Goal: Use online tool/utility: Utilize a website feature to perform a specific function

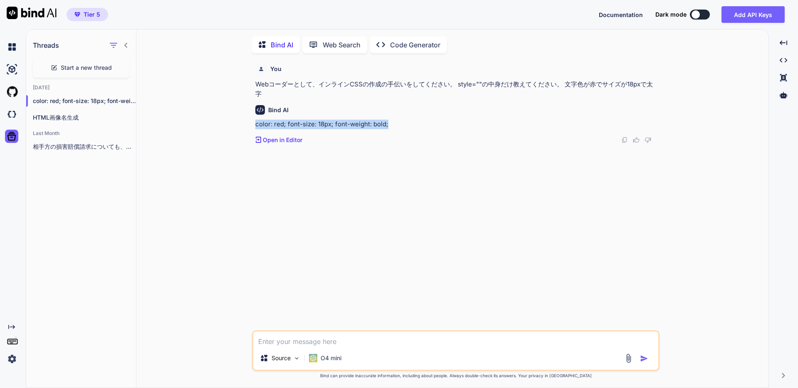
scroll to position [3, 0]
drag, startPoint x: 373, startPoint y: 341, endPoint x: 374, endPoint y: 346, distance: 5.5
click at [373, 341] on textarea at bounding box center [455, 338] width 405 height 15
click at [373, 346] on div "Source O4 mini" at bounding box center [455, 349] width 407 height 41
click at [331, 340] on textarea at bounding box center [455, 338] width 405 height 15
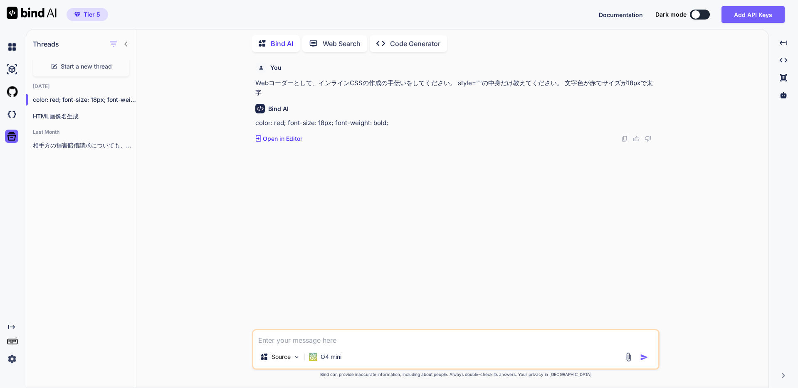
paste textarea "予算が少なくても大丈夫です"
click at [350, 97] on div "Bind AI color: red; font-size: 18px; font-weight: bold; Created with Pixso. Ope…" at bounding box center [456, 120] width 403 height 46
click at [105, 113] on p "HTML画像名生成" at bounding box center [84, 116] width 103 height 8
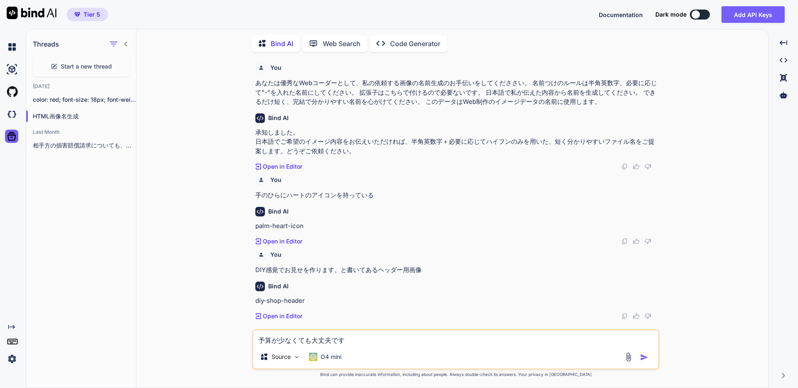
scroll to position [1, 0]
drag, startPoint x: 334, startPoint y: 281, endPoint x: 422, endPoint y: 284, distance: 88.2
click at [422, 284] on div "You あなたは優秀なWebコーダーとして、私の依頼する画像の名前生成のお手伝いをしてくだささい。 名前つけのルールは半角英数字、必要に応じて"-"を入れた名…" at bounding box center [457, 194] width 406 height 271
click at [426, 275] on p "DIY感覚でお見せを作ります。と書いてあるヘッダー用画像" at bounding box center [456, 271] width 403 height 10
drag, startPoint x: 426, startPoint y: 278, endPoint x: 333, endPoint y: 277, distance: 92.7
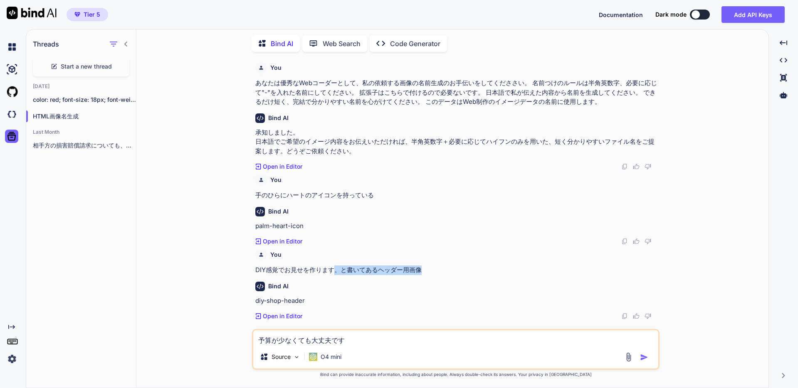
click at [333, 275] on p "DIY感覚でお見せを作ります。と書いてあるヘッダー用画像" at bounding box center [456, 271] width 403 height 10
copy p "。と書いてあるヘッダー用画像"
click at [364, 345] on textarea "予算が少なくても大丈夫です" at bounding box center [455, 338] width 405 height 15
paste textarea "。と書いてあるヘッダー用画像"
type textarea "予算が少なくても大丈夫です。と書いてあるヘッダー用画像"
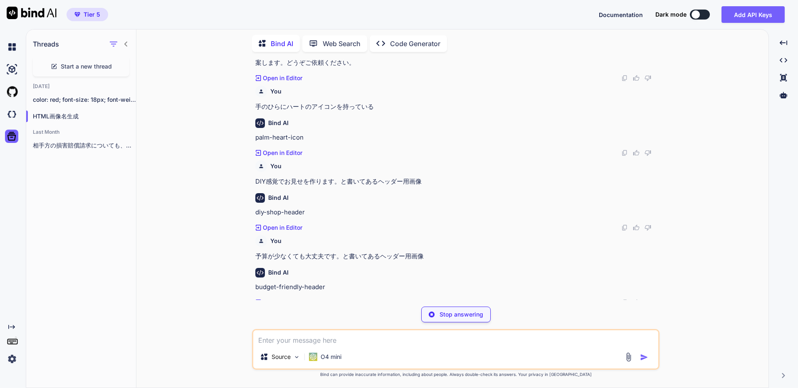
scroll to position [76, 0]
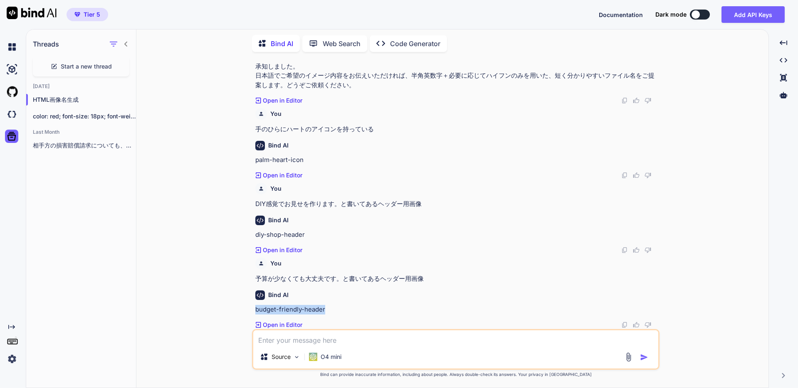
drag, startPoint x: 333, startPoint y: 307, endPoint x: 255, endPoint y: 311, distance: 77.4
click at [255, 311] on p "budget-friendly-header" at bounding box center [456, 310] width 403 height 10
copy p "budget-friendly-header"
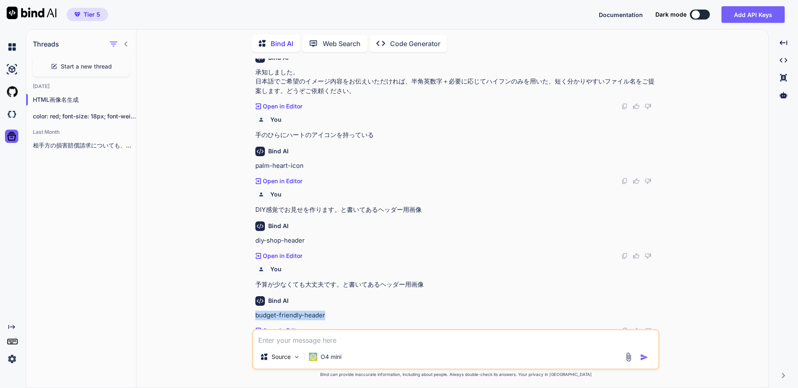
scroll to position [59, 0]
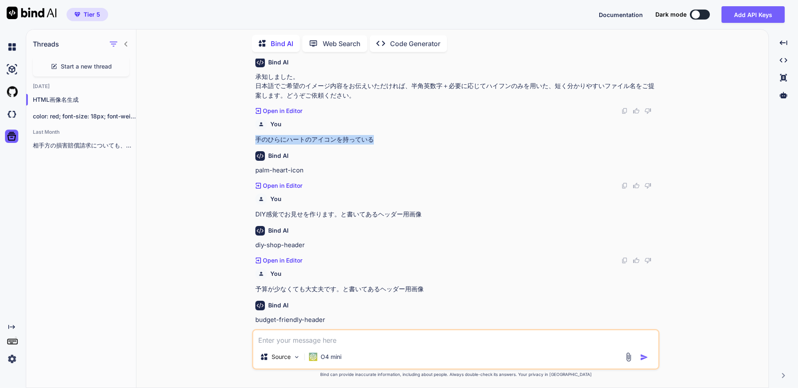
drag, startPoint x: 257, startPoint y: 146, endPoint x: 374, endPoint y: 148, distance: 116.9
click at [374, 145] on p "手のひらにハートのアイコンを持っている" at bounding box center [456, 140] width 403 height 10
copy p "手のひらにハートのアイコンを持っている"
click at [361, 342] on textarea at bounding box center [455, 338] width 405 height 15
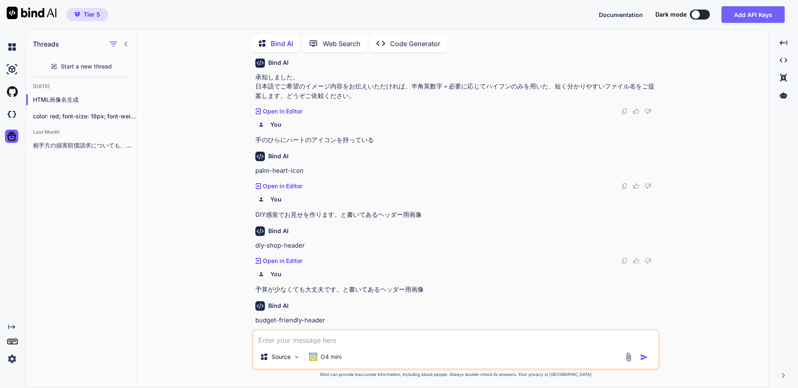
paste textarea "手のひらにハートのアイコンを持っている"
click at [260, 342] on textarea "手のひらにハートのアイコンを持っている" at bounding box center [455, 338] width 405 height 15
type textarea "両手で手のひらにハートのアイコンを持っている"
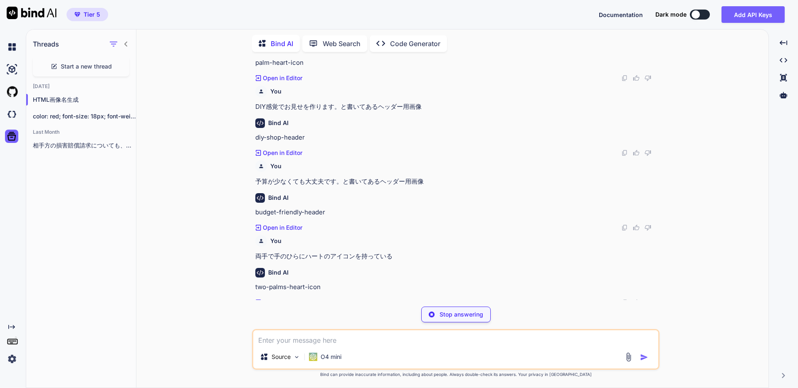
scroll to position [151, 0]
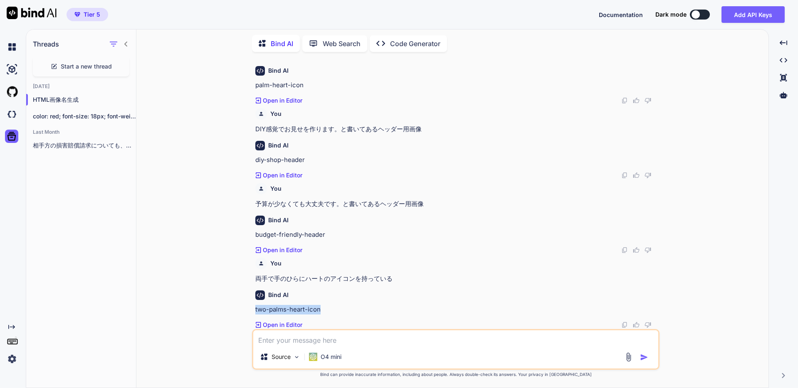
drag, startPoint x: 332, startPoint y: 308, endPoint x: 254, endPoint y: 309, distance: 78.2
click at [254, 309] on div "You あなたは優秀なWebコーダーとして、私の依頼する画像の名前生成のお手伝いをしてくだささい。 名前つけのルールは半角英数字、必要に応じて"-"を入れた名…" at bounding box center [457, 194] width 406 height 271
copy p "two-palms-heart-icon"
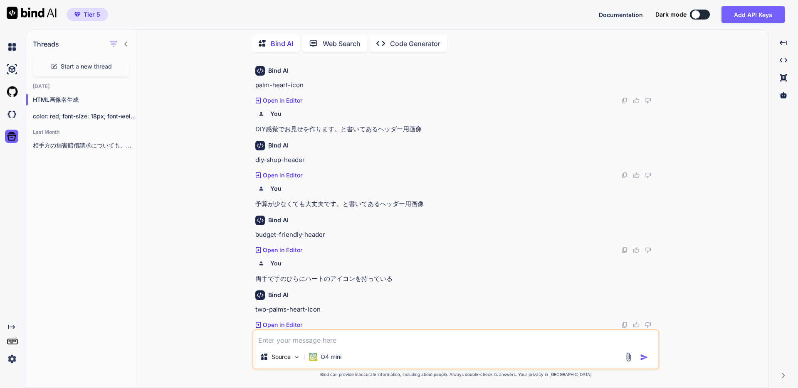
click at [307, 339] on textarea at bounding box center [455, 338] width 405 height 15
paste textarea "お店を作った後はお友達になりましょう！"
drag, startPoint x: 340, startPoint y: 127, endPoint x: 422, endPoint y: 131, distance: 82.4
click at [422, 131] on p "DIY感覚でお見せを作ります。と書いてあるヘッダー用画像" at bounding box center [456, 130] width 403 height 10
copy p "と書いてあるヘッダー用画像"
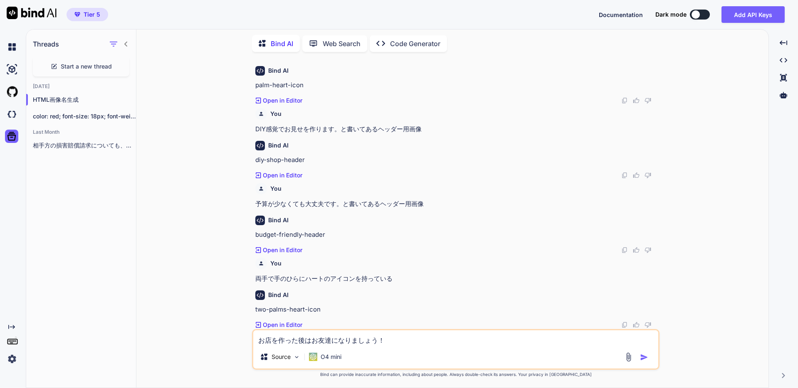
click at [411, 335] on textarea "お店を作った後はお友達になりましょう！" at bounding box center [455, 338] width 405 height 15
paste textarea "と書いてあるヘッダー用画像"
click at [417, 343] on textarea "お店を作った後はお友達になりましょう！" at bounding box center [455, 338] width 405 height 15
paste textarea "と書いてあるヘッダー用画像"
type textarea "お店を作った後はお友達になりましょう！と書いてあるヘッダー用画像"
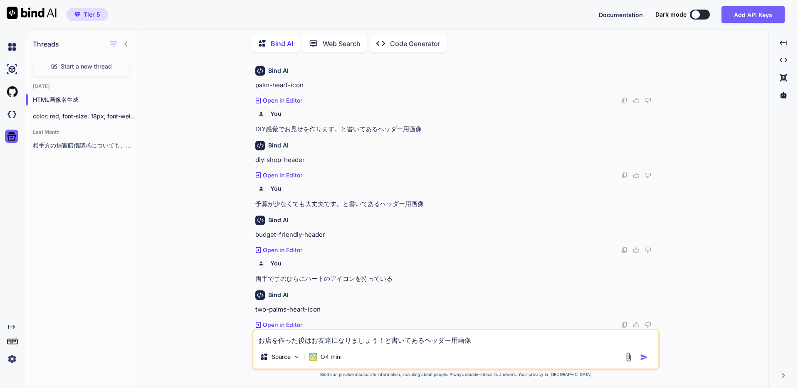
click at [645, 358] on img "button" at bounding box center [644, 357] width 8 height 8
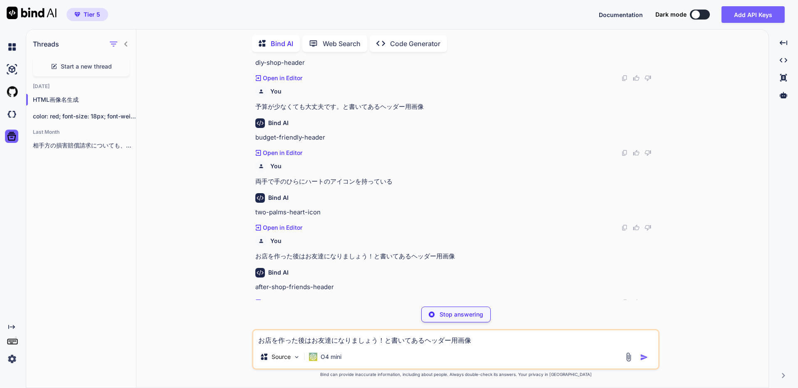
scroll to position [225, 0]
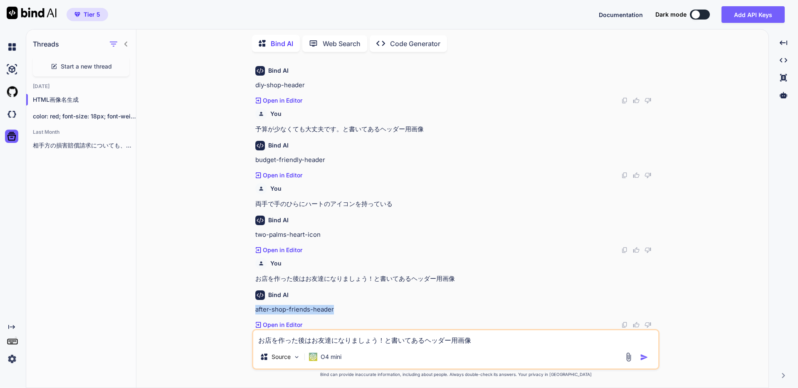
drag, startPoint x: 337, startPoint y: 306, endPoint x: 247, endPoint y: 301, distance: 89.6
click at [243, 304] on div "You あなたは優秀なWebコーダーとして、私の依頼する画像の名前生成のお手伝いをしてくだささい。 名前つけのルールは半角英数字、必要に応じて"-"を入れた名…" at bounding box center [455, 223] width 625 height 329
copy p "after-shop-friends-header"
click at [363, 339] on textarea "お店を作った後はお友達になりましょう！と書いてあるヘッダー用画像" at bounding box center [455, 338] width 405 height 15
type textarea "木の枝の二匹のキャラクター"
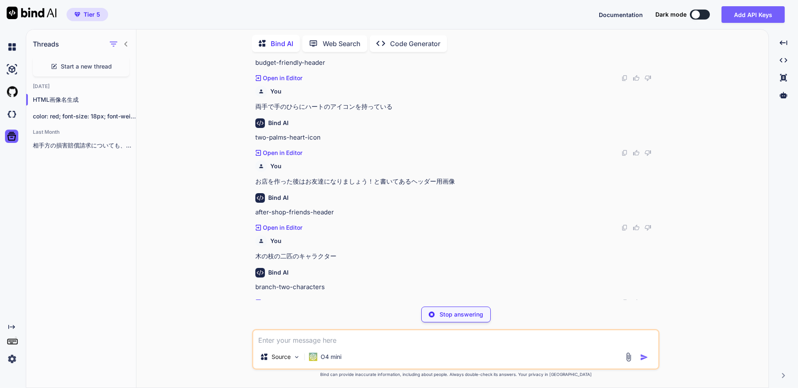
scroll to position [300, 0]
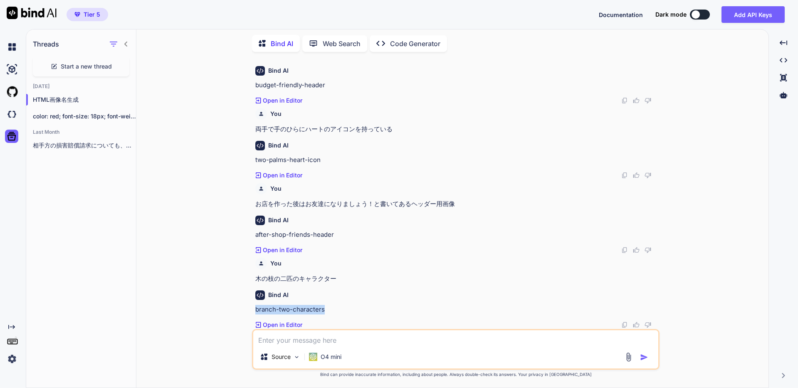
drag, startPoint x: 319, startPoint y: 311, endPoint x: 255, endPoint y: 309, distance: 64.5
click at [255, 309] on p "branch-two-characters" at bounding box center [456, 310] width 403 height 10
copy p "branch-two-characters"
click at [360, 260] on div "You" at bounding box center [456, 264] width 403 height 12
drag, startPoint x: 307, startPoint y: 128, endPoint x: 354, endPoint y: 128, distance: 47.0
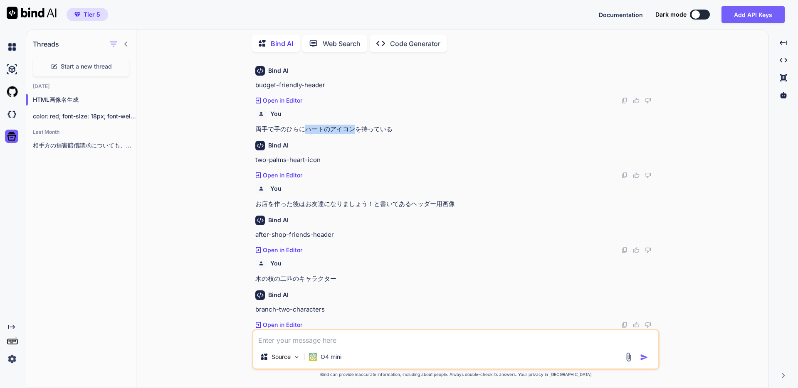
click at [354, 128] on p "両手で手のひらにハートのアイコンを持っている" at bounding box center [456, 130] width 403 height 10
copy p "ハートのアイコン"
click at [298, 345] on textarea at bounding box center [455, 338] width 405 height 15
paste textarea "ハートのアイコン"
type textarea "笑顔のハートのアイコン"
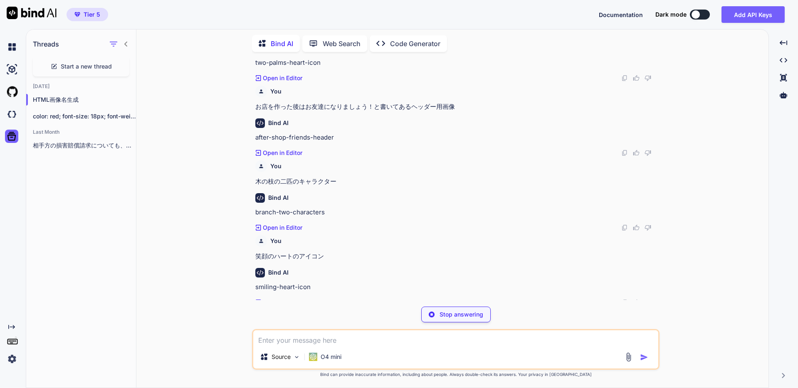
scroll to position [375, 0]
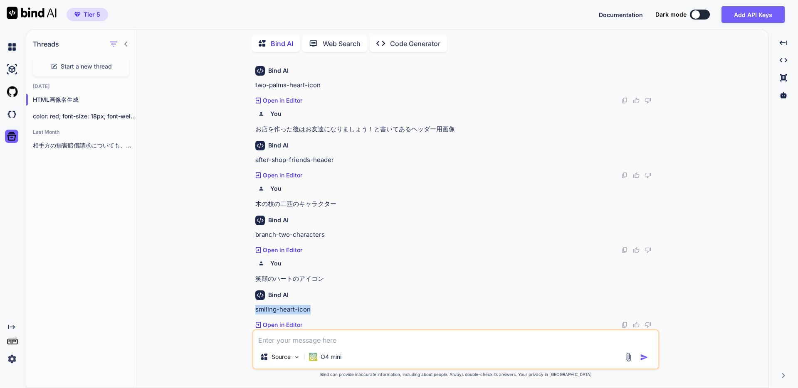
drag, startPoint x: 321, startPoint y: 310, endPoint x: 256, endPoint y: 311, distance: 65.3
click at [256, 311] on p "smiling-heart-icon" at bounding box center [456, 310] width 403 height 10
click at [478, 220] on div "Bind AI" at bounding box center [456, 221] width 403 height 10
click at [628, 357] on img at bounding box center [629, 358] width 10 height 10
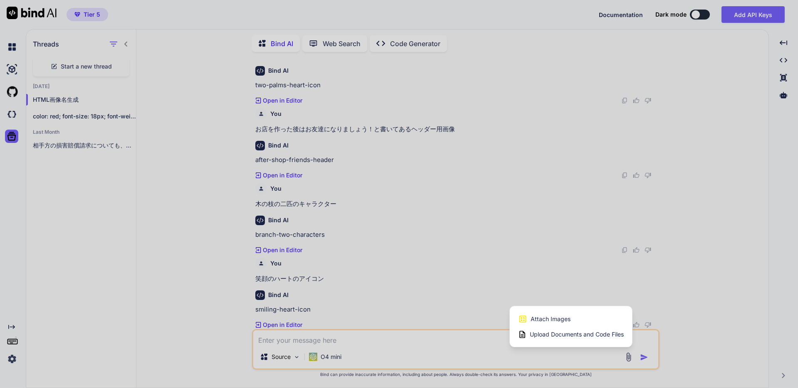
drag, startPoint x: 442, startPoint y: 294, endPoint x: 40, endPoint y: 272, distance: 402.3
click at [441, 294] on div at bounding box center [399, 194] width 798 height 388
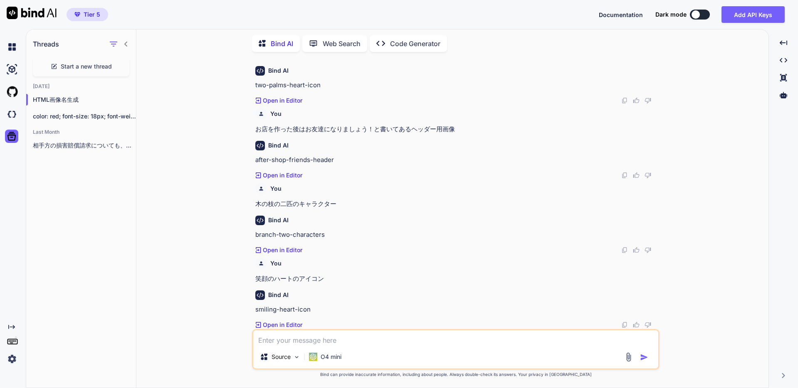
click at [627, 360] on img at bounding box center [629, 358] width 10 height 10
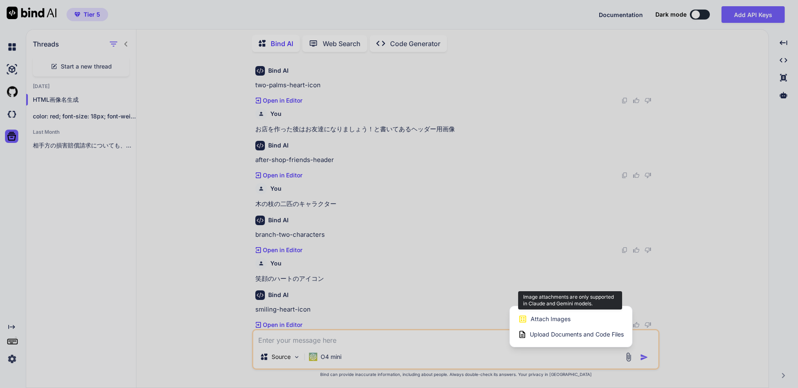
click at [579, 321] on div "Attach Images Image attachments are only supported in Claude and Gemini models." at bounding box center [571, 319] width 106 height 16
click at [562, 317] on span "Attach Images" at bounding box center [551, 319] width 40 height 8
click at [550, 315] on span "Attach Images" at bounding box center [551, 319] width 40 height 8
drag, startPoint x: 478, startPoint y: 311, endPoint x: 524, endPoint y: 321, distance: 46.8
click at [478, 311] on div at bounding box center [399, 194] width 798 height 388
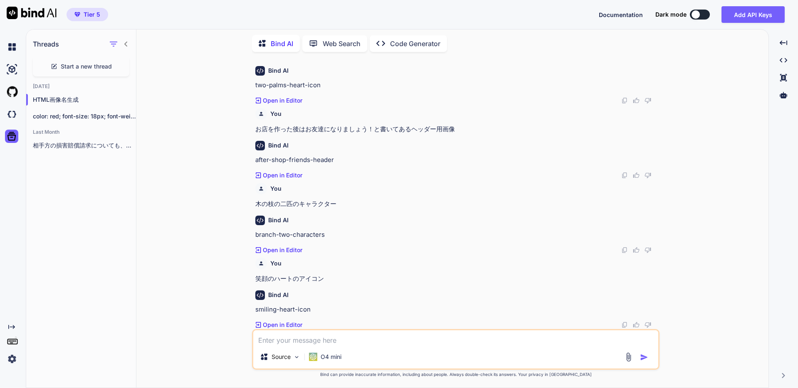
click at [627, 356] on img at bounding box center [629, 358] width 10 height 10
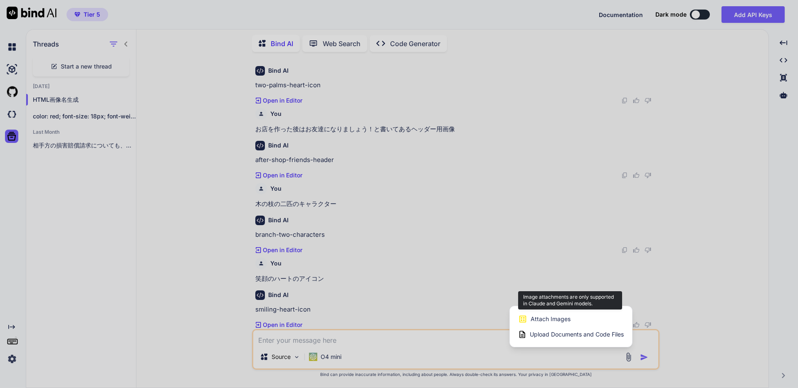
click at [556, 319] on span "Attach Images" at bounding box center [551, 319] width 40 height 8
drag, startPoint x: 426, startPoint y: 344, endPoint x: 412, endPoint y: 349, distance: 14.5
click at [422, 346] on div at bounding box center [399, 194] width 798 height 388
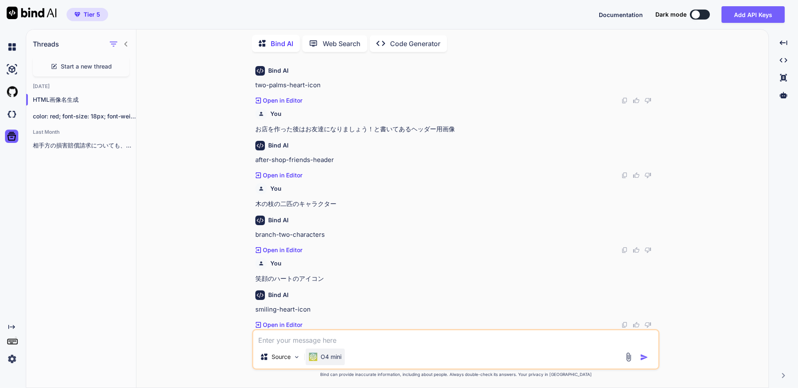
click at [334, 359] on p "O4 mini" at bounding box center [331, 357] width 21 height 8
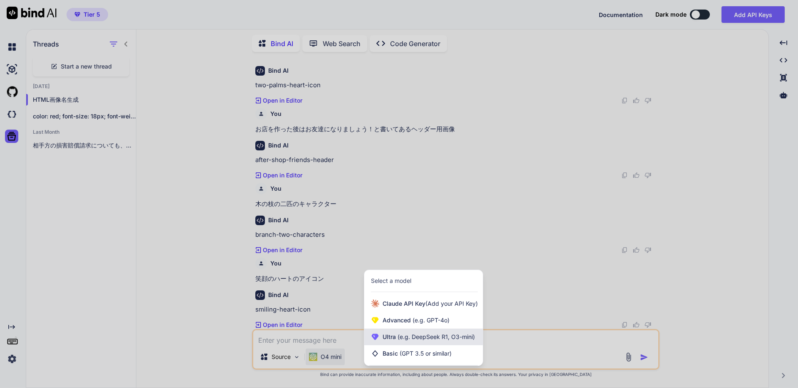
click at [413, 337] on span "(e.g. DeepSeek R1, O3-mini)" at bounding box center [435, 336] width 79 height 7
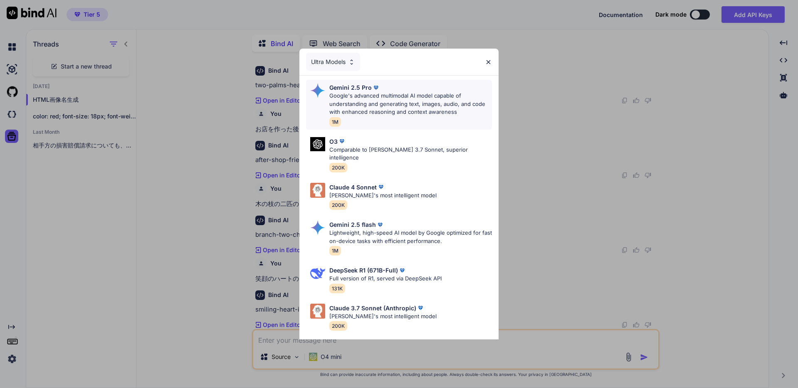
click at [370, 104] on p "Google's advanced multimodal AI model capable of understanding and generating t…" at bounding box center [410, 104] width 163 height 25
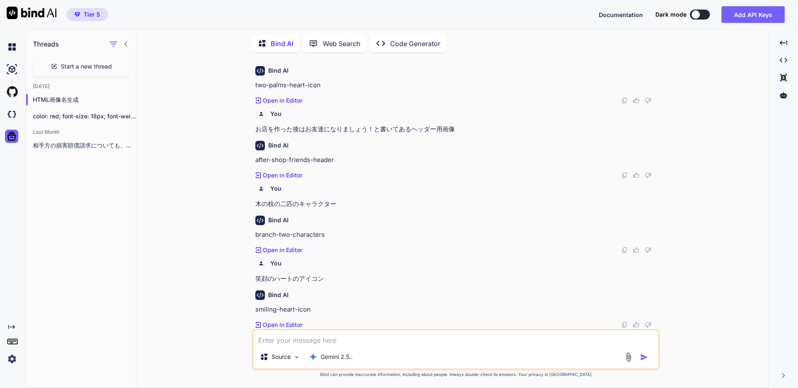
click at [630, 358] on img at bounding box center [629, 358] width 10 height 10
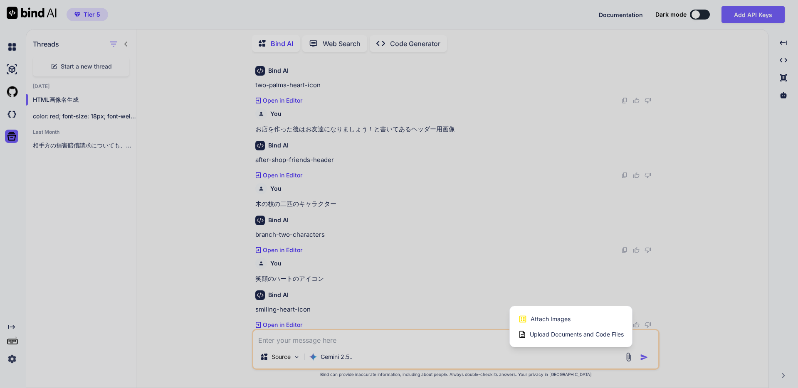
click at [585, 320] on div "Attach Images Image attachments are only supported in Claude and Gemini models." at bounding box center [571, 319] width 106 height 16
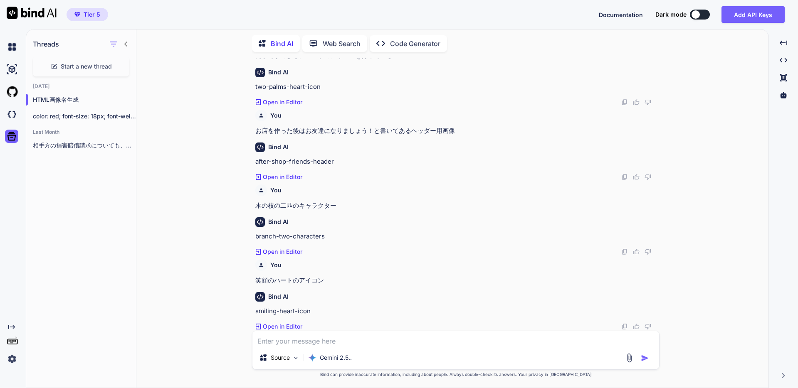
scroll to position [373, 0]
type input "C:\fakepath\test.png"
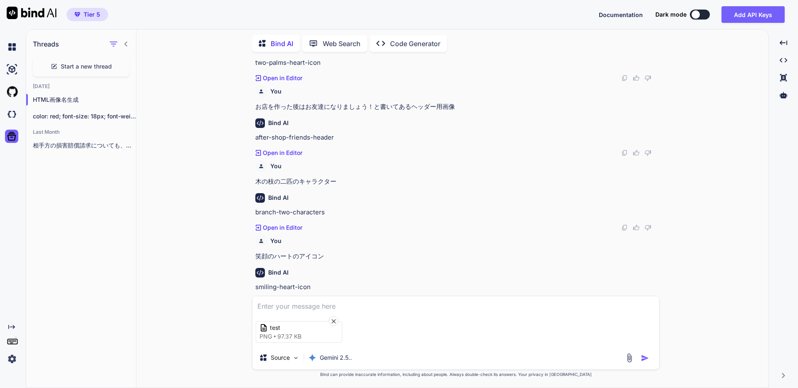
click at [303, 309] on textarea at bounding box center [455, 303] width 407 height 15
type textarea "この画像のファイル名を考えてください。"
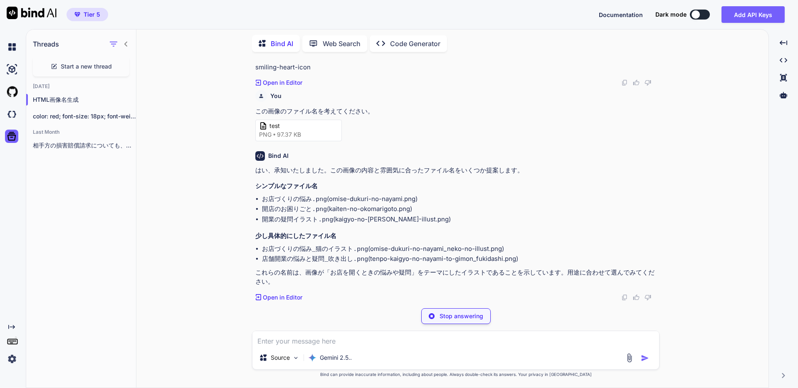
scroll to position [584, 0]
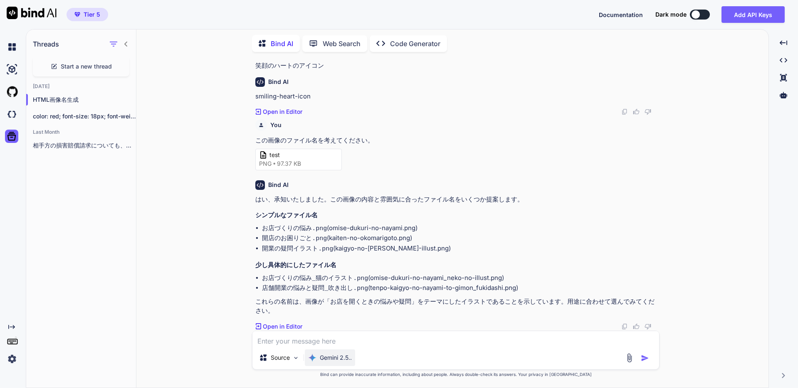
click at [347, 358] on p "Gemini 2.5.." at bounding box center [336, 358] width 32 height 8
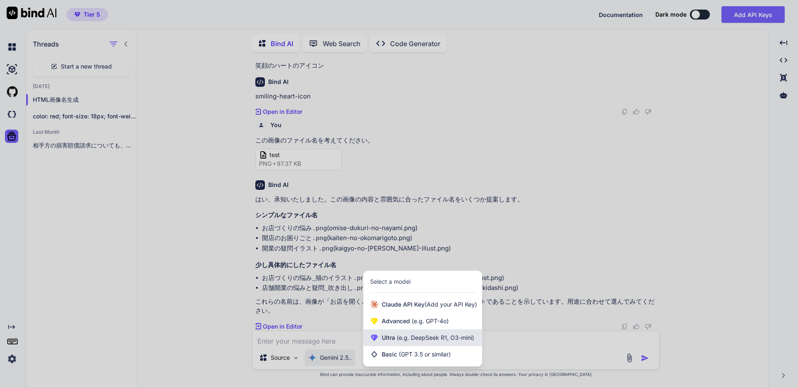
click at [403, 336] on span "(e.g. DeepSeek R1, O3-mini)" at bounding box center [434, 337] width 79 height 7
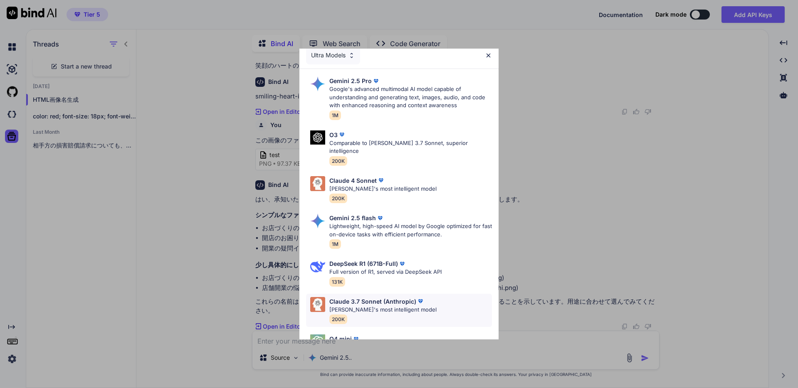
scroll to position [0, 0]
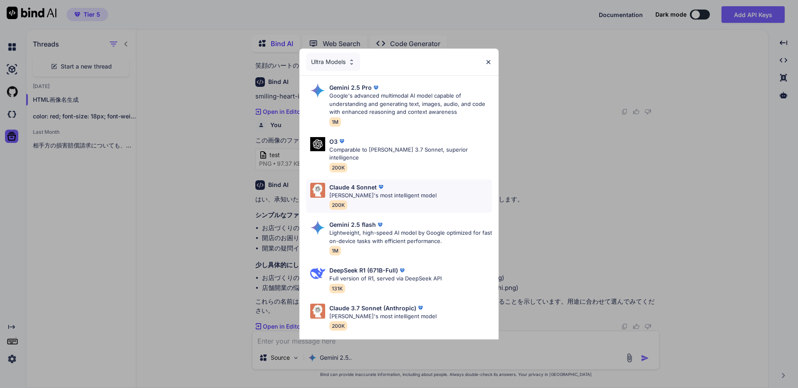
click at [369, 192] on p "[PERSON_NAME]'s most intelligent model" at bounding box center [382, 196] width 107 height 8
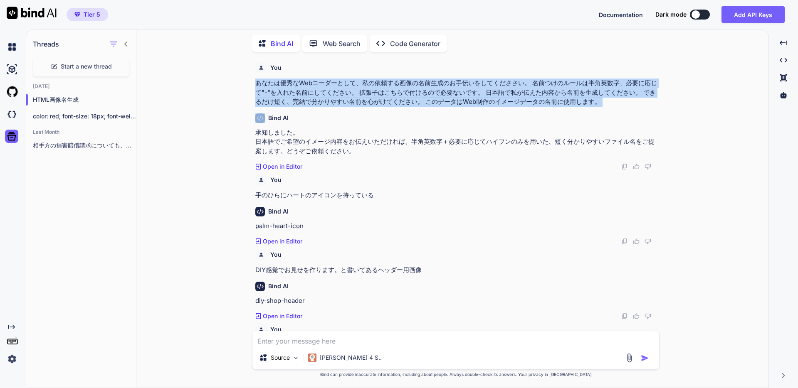
drag, startPoint x: 250, startPoint y: 79, endPoint x: 599, endPoint y: 107, distance: 349.6
click at [599, 107] on div "You あなたは優秀なWebコーダーとして、私の依頼する画像の名前生成のお手伝いをしてくだささい。 名前つけのルールは半角英数字、必要に応じて"-"を入れた名…" at bounding box center [455, 223] width 625 height 329
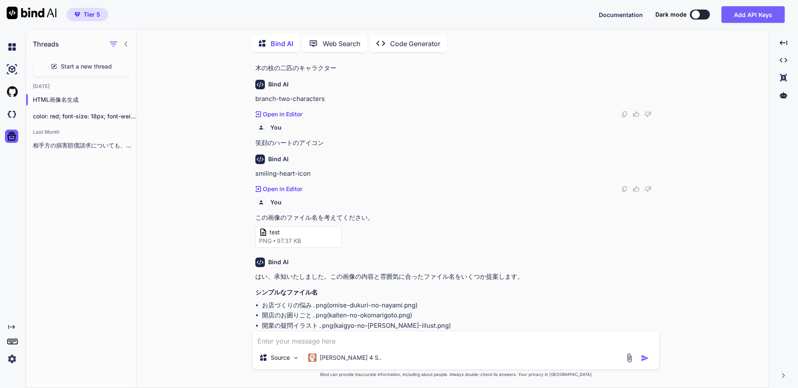
scroll to position [584, 0]
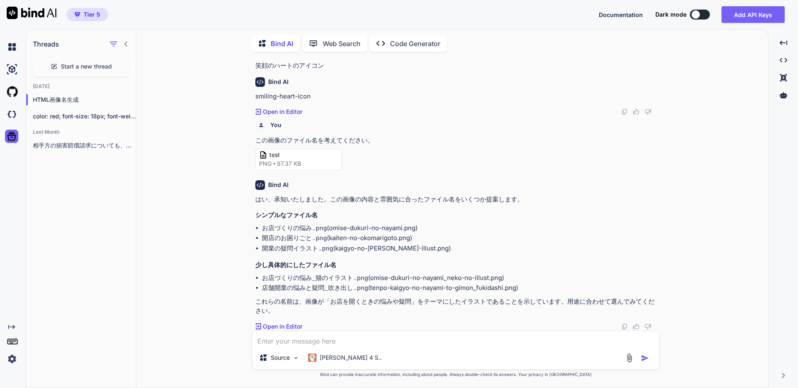
click at [350, 347] on div "Source Claude 4 S.." at bounding box center [455, 350] width 407 height 39
click at [351, 342] on textarea at bounding box center [455, 338] width 407 height 15
paste textarea "あなたは優秀なWebコーダーとして、私の依頼する画像の名前生成のお手伝いをしてくだささい。 名前つけのルールは半角英数字、必要に応じて"-"を入れた名前にして…"
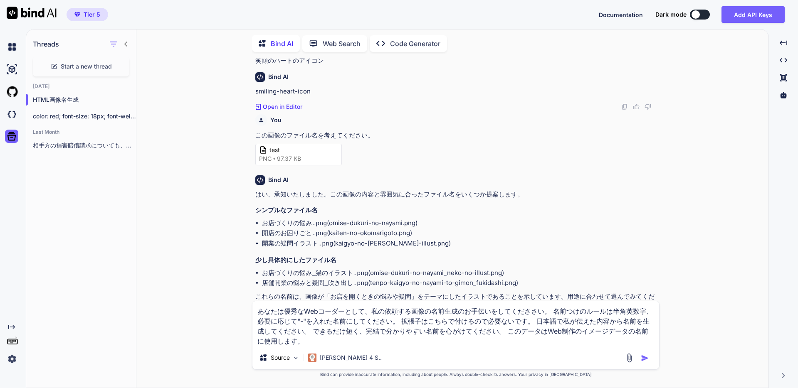
type textarea "あなたは優秀なWebコーダーとして、私の依頼する画像の名前生成のお手伝いをしてくだささい。 名前つけのルールは半角英数字、必要に応じて"-"を入れた名前にして…"
click at [645, 358] on img "button" at bounding box center [645, 358] width 8 height 8
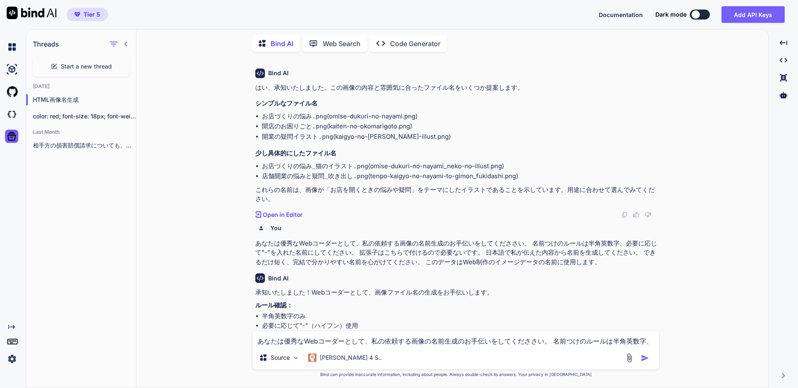
scroll to position [786, 0]
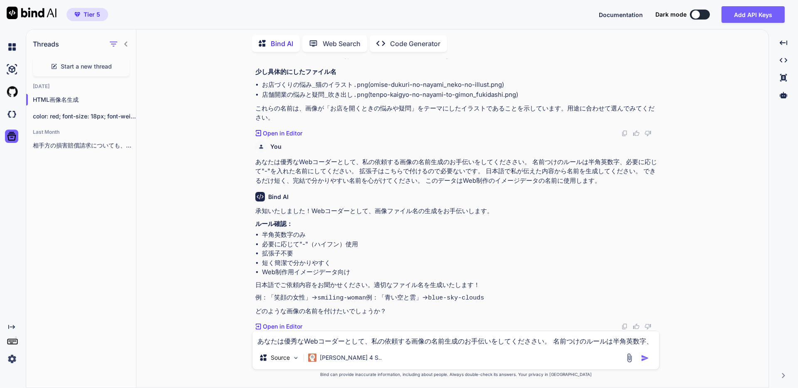
click at [471, 302] on p "例：「笑顔の女性」→ smiling-woman 例：「青い空と雲」→ blue-sky-clouds" at bounding box center [456, 298] width 403 height 10
click at [631, 358] on img at bounding box center [630, 358] width 10 height 10
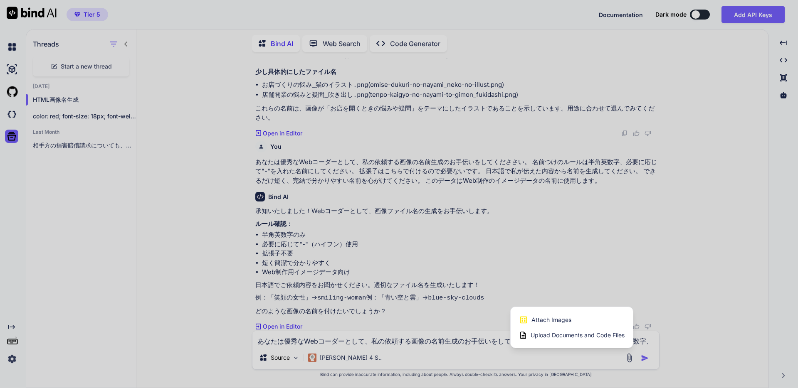
click at [565, 323] on span "Attach Images" at bounding box center [551, 320] width 40 height 8
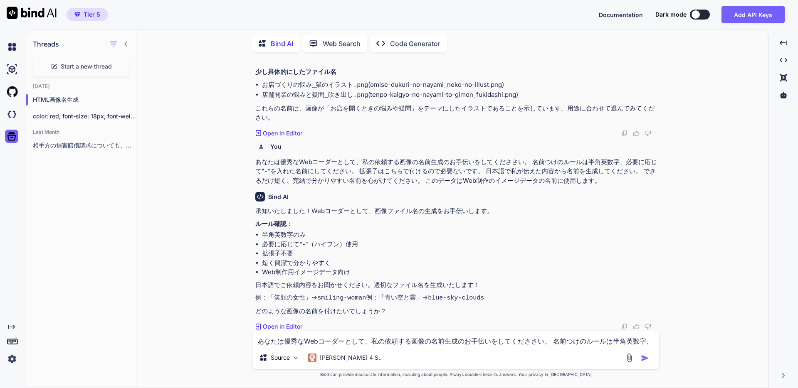
click at [629, 356] on img at bounding box center [630, 358] width 10 height 10
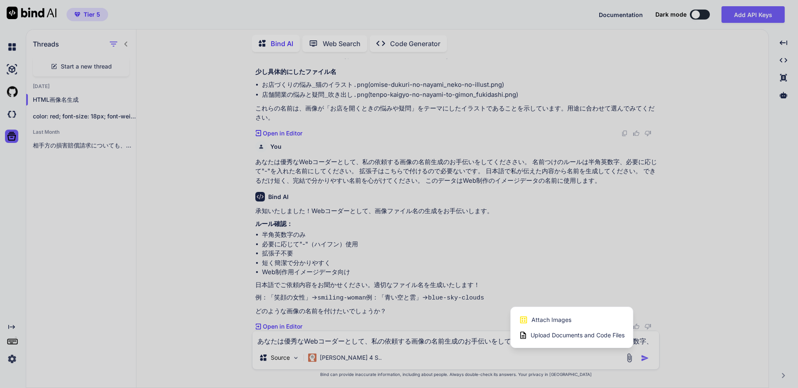
click at [543, 320] on span "Attach Images" at bounding box center [551, 320] width 40 height 8
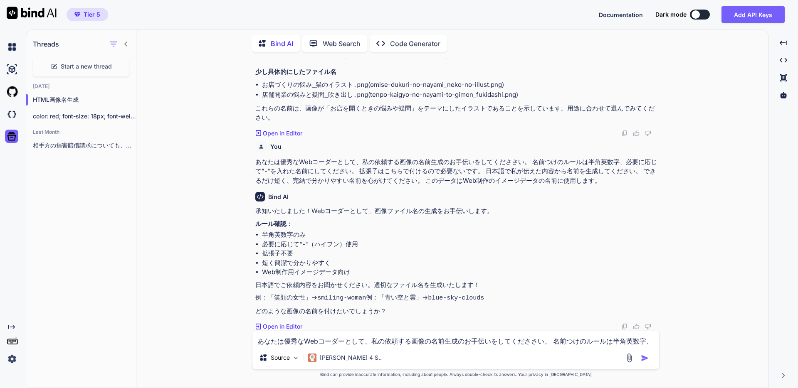
click at [364, 339] on textarea "あなたは優秀なWebコーダーとして、私の依頼する画像の名前生成のお手伝いをしてくだささい。 名前つけのルールは半角英数字、必要に応じて"-"を入れた名前にして…" at bounding box center [455, 338] width 407 height 15
click at [322, 268] on li "Web制作用イメージデータ向け" at bounding box center [460, 273] width 396 height 10
drag, startPoint x: 649, startPoint y: 360, endPoint x: 642, endPoint y: 358, distance: 7.4
click at [649, 360] on img "button" at bounding box center [645, 358] width 8 height 8
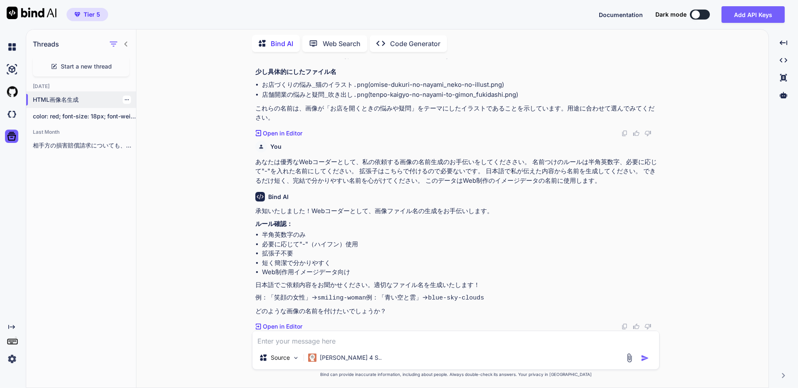
click at [72, 99] on p "HTML画像名生成" at bounding box center [84, 100] width 103 height 8
click at [96, 115] on p "color: red; font-size: 18px; font-weight..." at bounding box center [84, 116] width 103 height 8
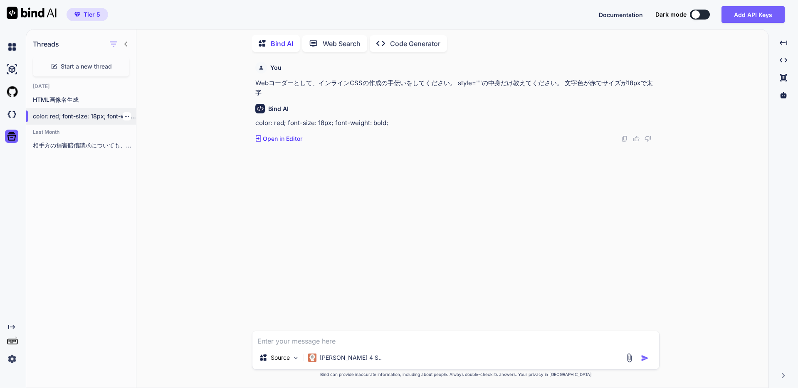
drag, startPoint x: 94, startPoint y: 98, endPoint x: 131, endPoint y: 116, distance: 41.3
click at [94, 98] on p "HTML画像名生成" at bounding box center [84, 100] width 103 height 8
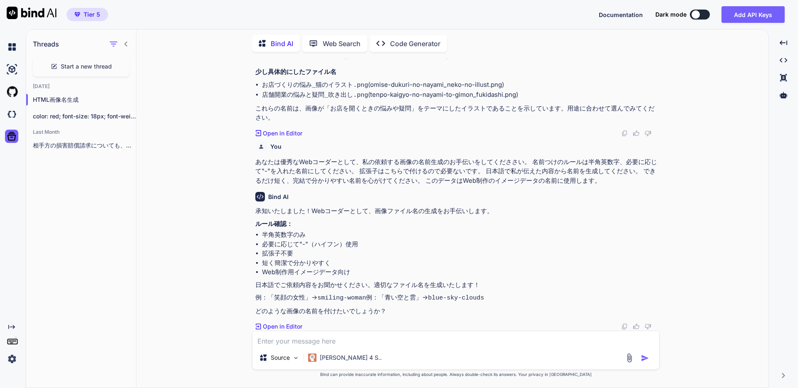
scroll to position [365, 0]
click at [632, 360] on img at bounding box center [630, 358] width 10 height 10
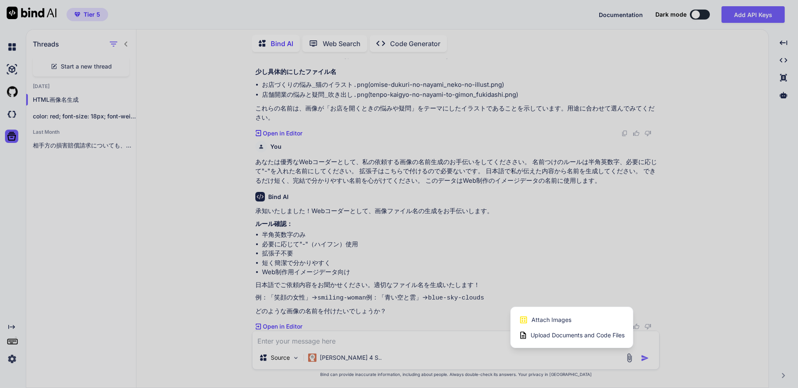
click at [564, 321] on span "Attach Images" at bounding box center [551, 320] width 40 height 8
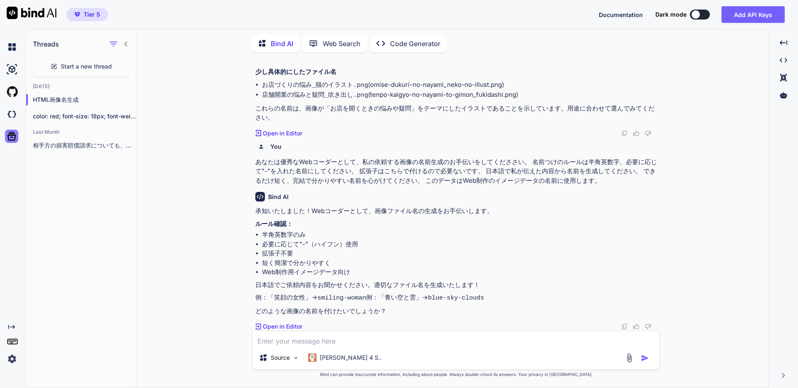
click at [15, 136] on icon at bounding box center [11, 136] width 9 height 9
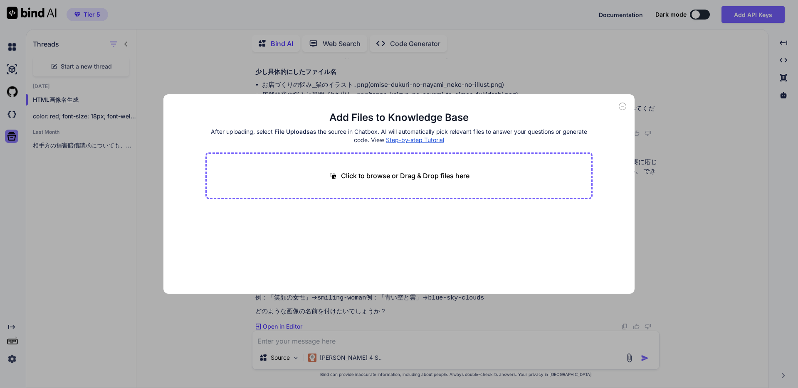
click at [15, 136] on div "Add Files to Knowledge Base After uploading, select File Uploads as the source …" at bounding box center [399, 194] width 798 height 388
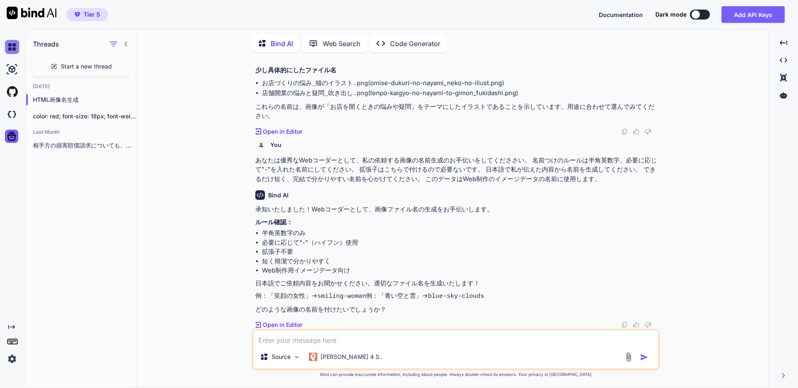
click at [14, 52] on img at bounding box center [12, 47] width 14 height 14
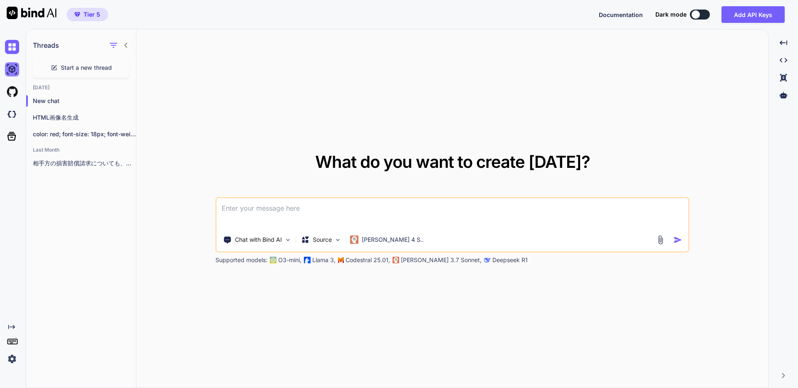
click at [12, 68] on img at bounding box center [12, 69] width 14 height 14
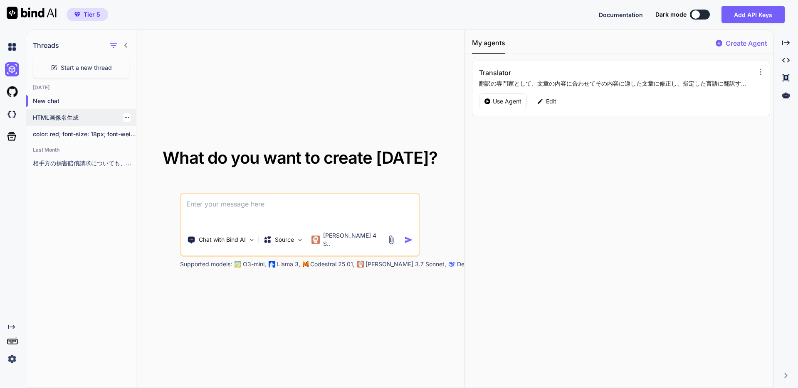
click at [45, 116] on p "HTML画像名生成" at bounding box center [84, 118] width 103 height 8
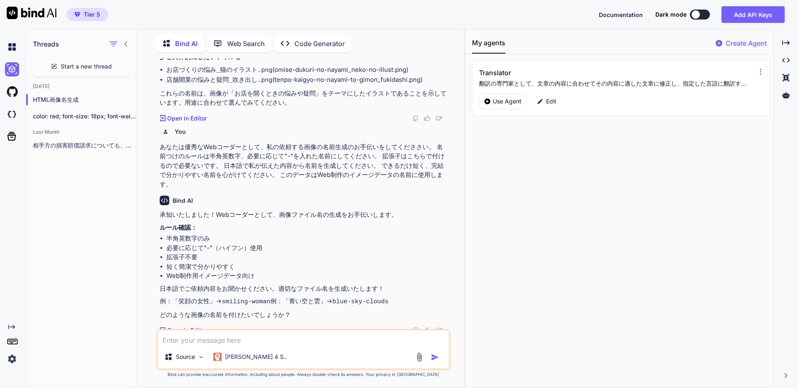
scroll to position [376, 0]
click at [785, 42] on icon "Created with Pixso." at bounding box center [785, 42] width 7 height 7
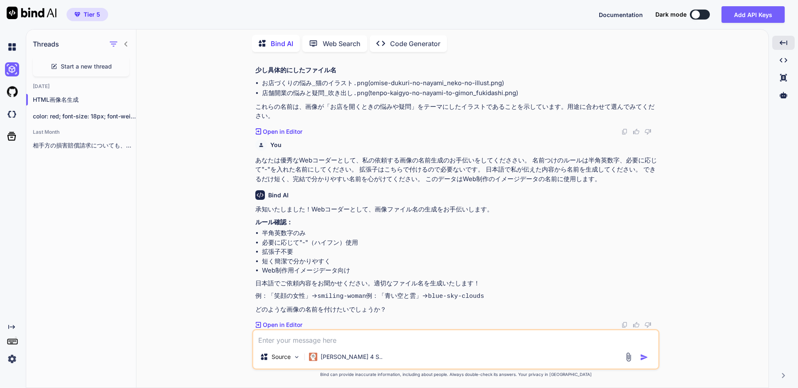
click at [628, 358] on img at bounding box center [629, 358] width 10 height 10
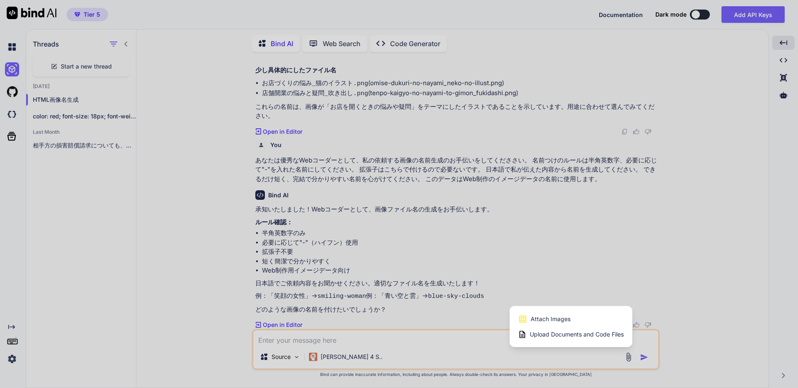
click at [576, 319] on div "Attach Images Image attachments are only supported in Claude and Gemini models." at bounding box center [571, 319] width 106 height 16
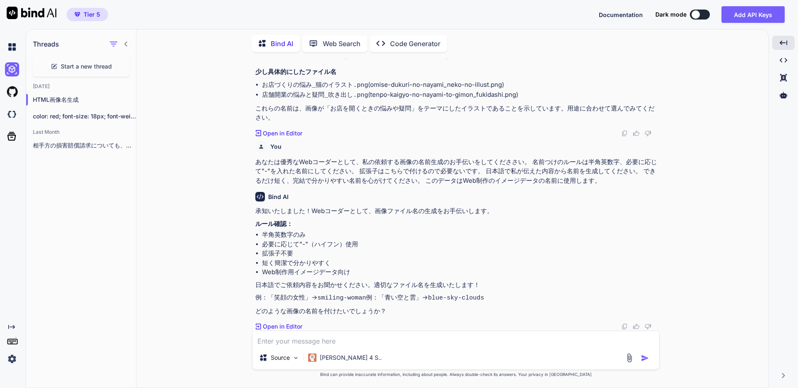
type input "C:\fakepath\test.png"
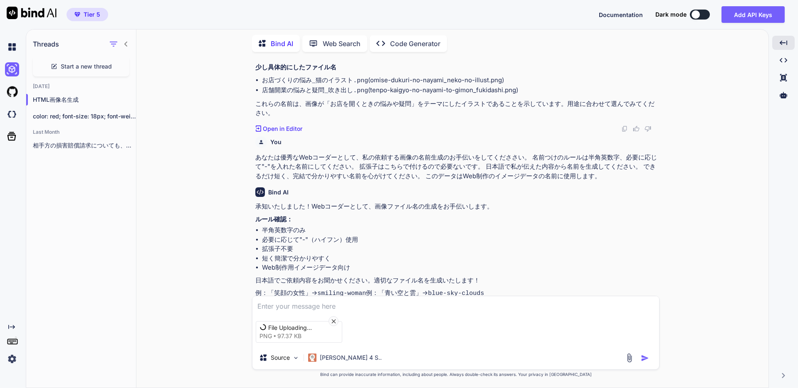
scroll to position [376, 0]
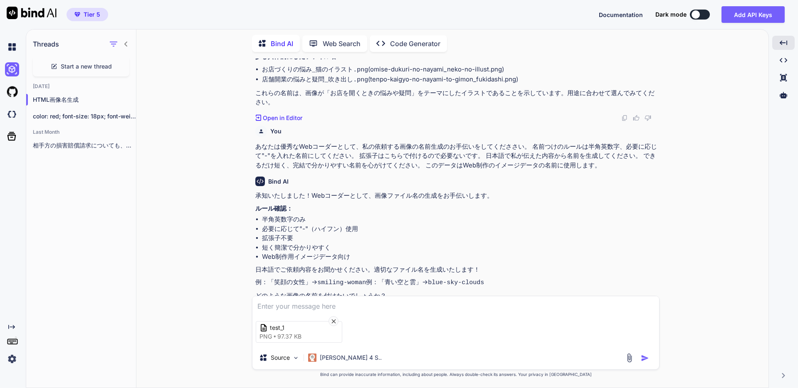
click at [326, 303] on textarea at bounding box center [455, 303] width 407 height 15
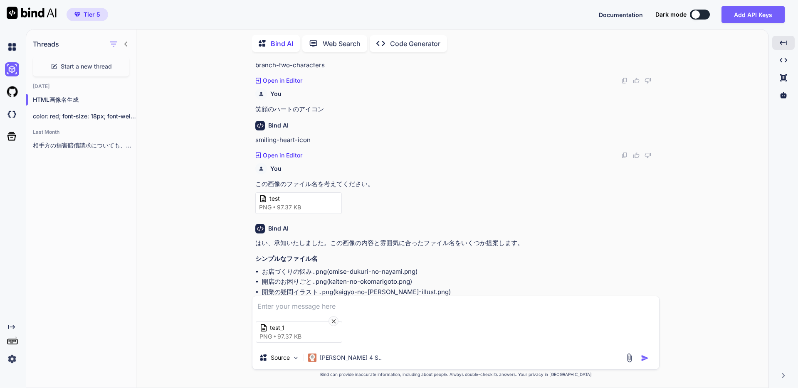
scroll to position [114, 0]
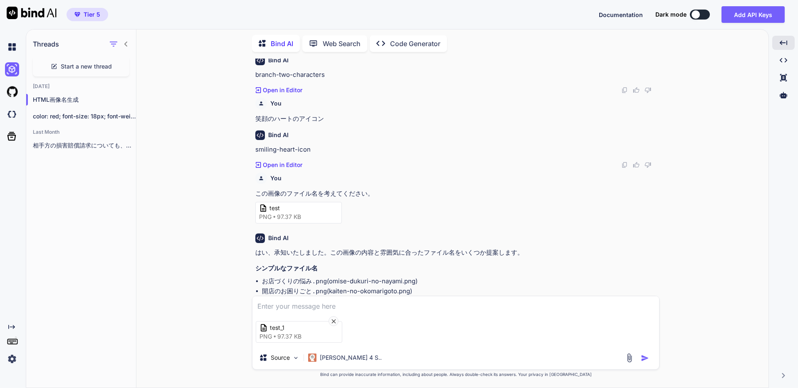
click at [285, 192] on p "この画像のファイル名を考えてください。" at bounding box center [456, 194] width 403 height 10
click at [321, 306] on textarea at bounding box center [455, 303] width 407 height 15
paste textarea "この画像のファイル名を考えてください。"
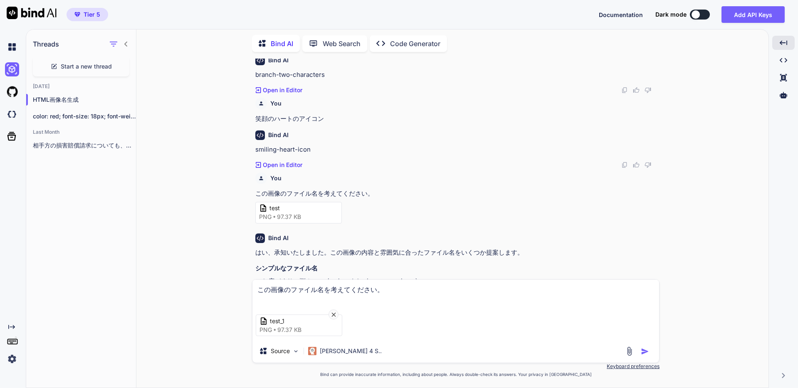
type textarea "この画像のファイル名を考えてください。"
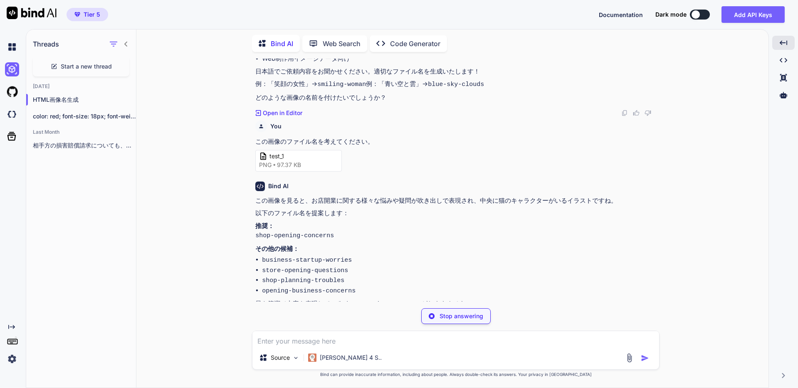
scroll to position [567, 0]
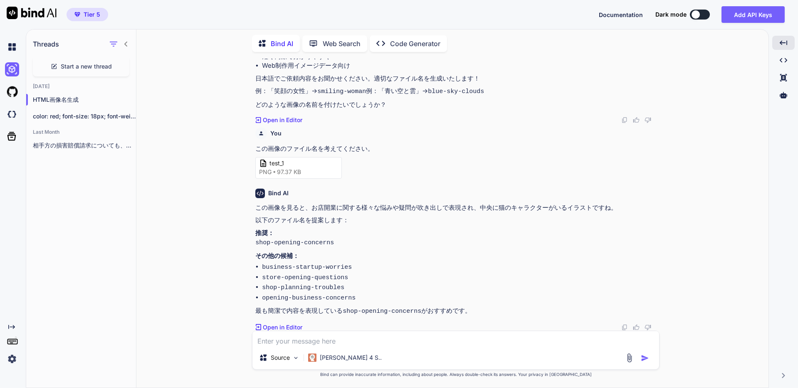
click at [317, 252] on div "この画像を見ると、お店開業に関する様々な悩みや疑問が吹き出しで表現され、中央に猫のキャラクターがいるイラストですね。 以下のファイル名を提案します： 推奨： …" at bounding box center [456, 260] width 403 height 114
click at [317, 248] on p "推奨： shop-opening-concerns" at bounding box center [456, 239] width 403 height 20
click at [321, 247] on code "shop-opening-concerns" at bounding box center [294, 243] width 79 height 7
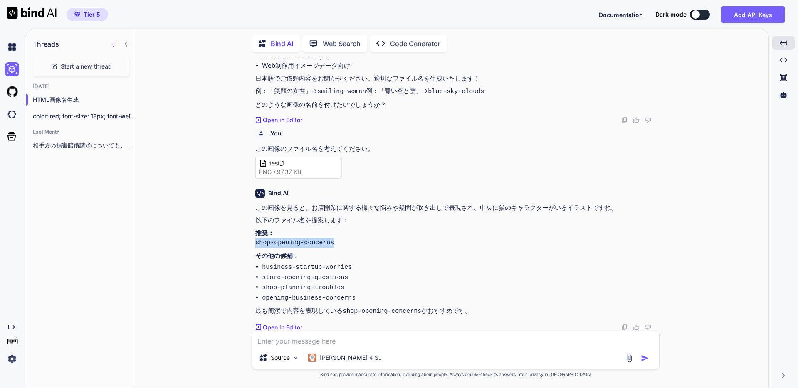
click at [321, 247] on code "shop-opening-concerns" at bounding box center [294, 243] width 79 height 7
